Goal: Transaction & Acquisition: Purchase product/service

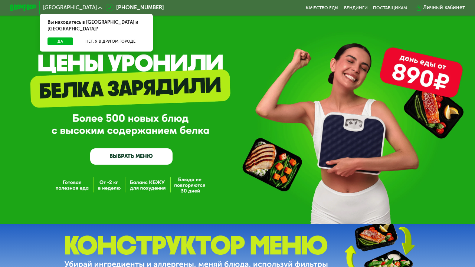
click at [145, 153] on link "ВЫБРАТЬ МЕНЮ" at bounding box center [131, 157] width 82 height 16
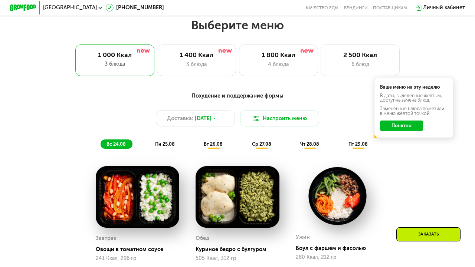
scroll to position [287, 0]
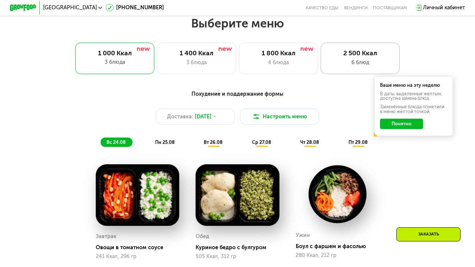
click at [332, 63] on div "6 блюд" at bounding box center [360, 63] width 65 height 8
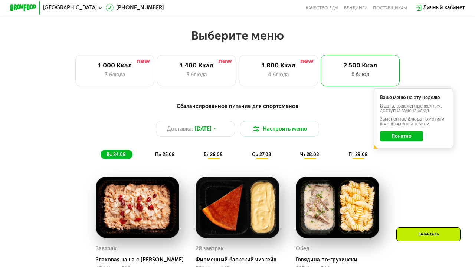
scroll to position [282, 0]
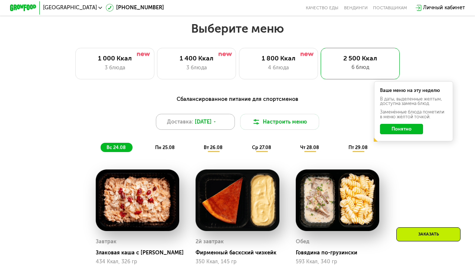
click at [211, 119] on span "[DATE]" at bounding box center [203, 122] width 17 height 8
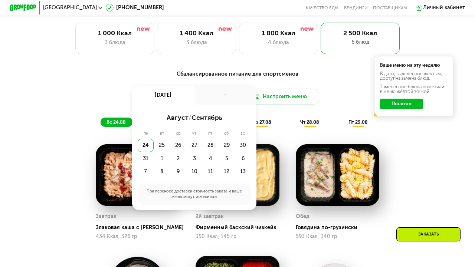
scroll to position [312, 0]
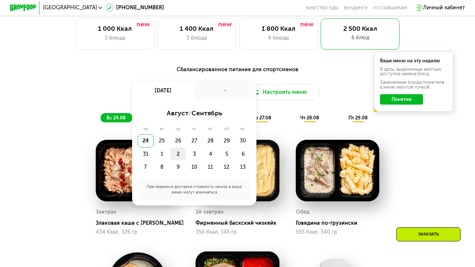
click at [186, 154] on div "2" at bounding box center [194, 154] width 16 height 13
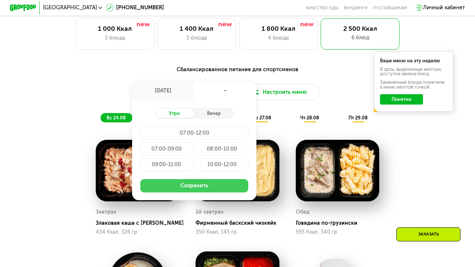
click at [182, 183] on button "Сохранить" at bounding box center [194, 185] width 108 height 13
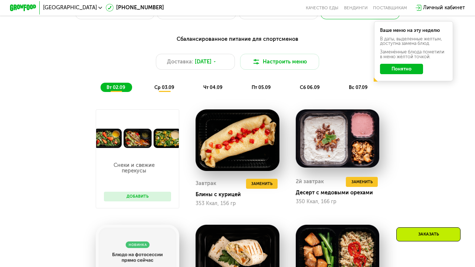
scroll to position [325, 0]
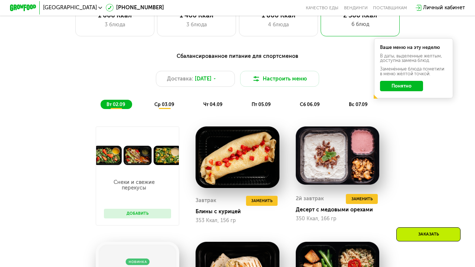
click at [170, 102] on span "ср 03.09" at bounding box center [164, 105] width 20 height 6
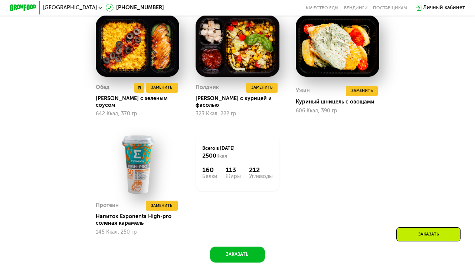
scroll to position [550, 0]
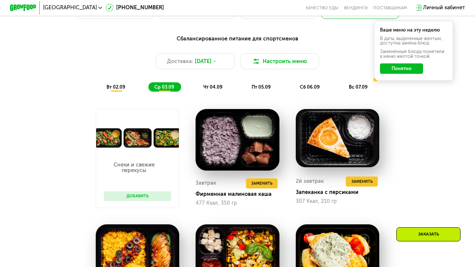
click at [217, 89] on span "чт 04.09" at bounding box center [212, 87] width 19 height 6
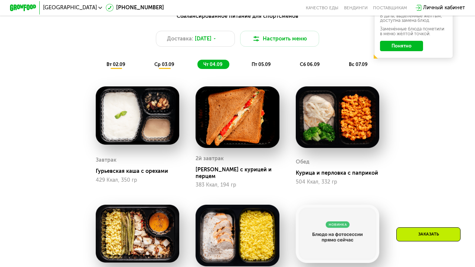
scroll to position [360, 0]
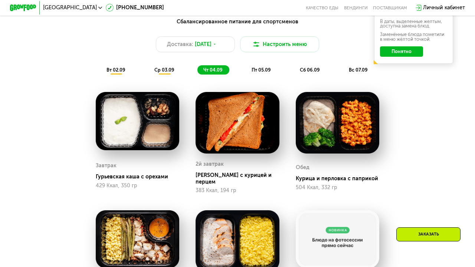
click at [294, 74] on div "пт 05.09" at bounding box center [310, 69] width 33 height 9
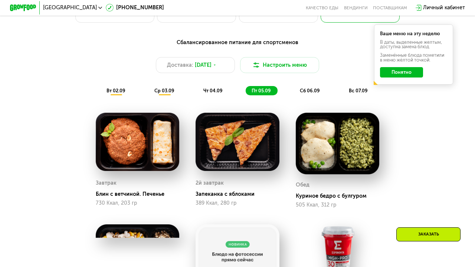
scroll to position [267, 0]
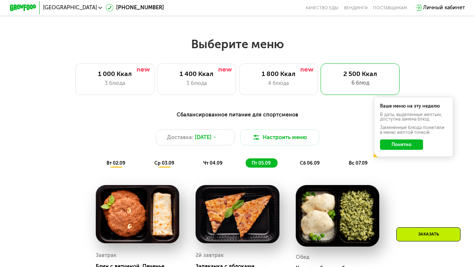
click at [412, 241] on div "Заказать" at bounding box center [429, 242] width 78 height 29
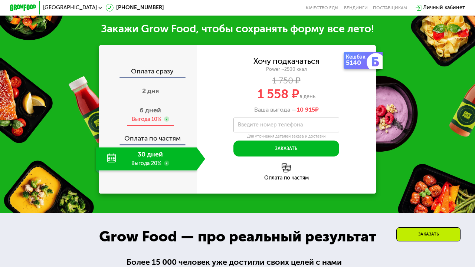
click at [149, 110] on span "6 дней" at bounding box center [151, 110] width 22 height 8
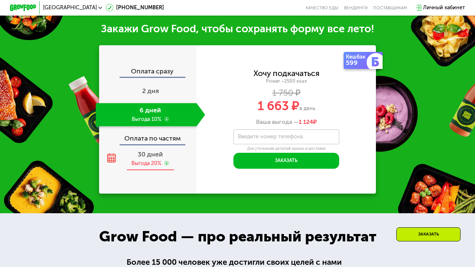
click at [148, 154] on span "30 дней" at bounding box center [150, 154] width 25 height 8
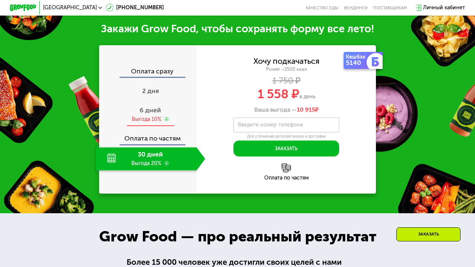
click at [158, 108] on span "6 дней" at bounding box center [151, 110] width 22 height 8
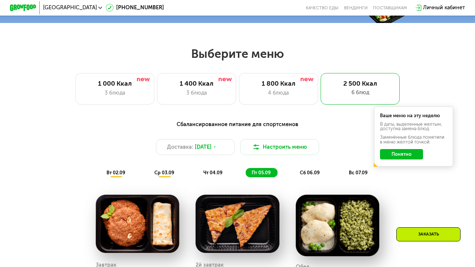
scroll to position [262, 0]
